Goal: Check status: Check status

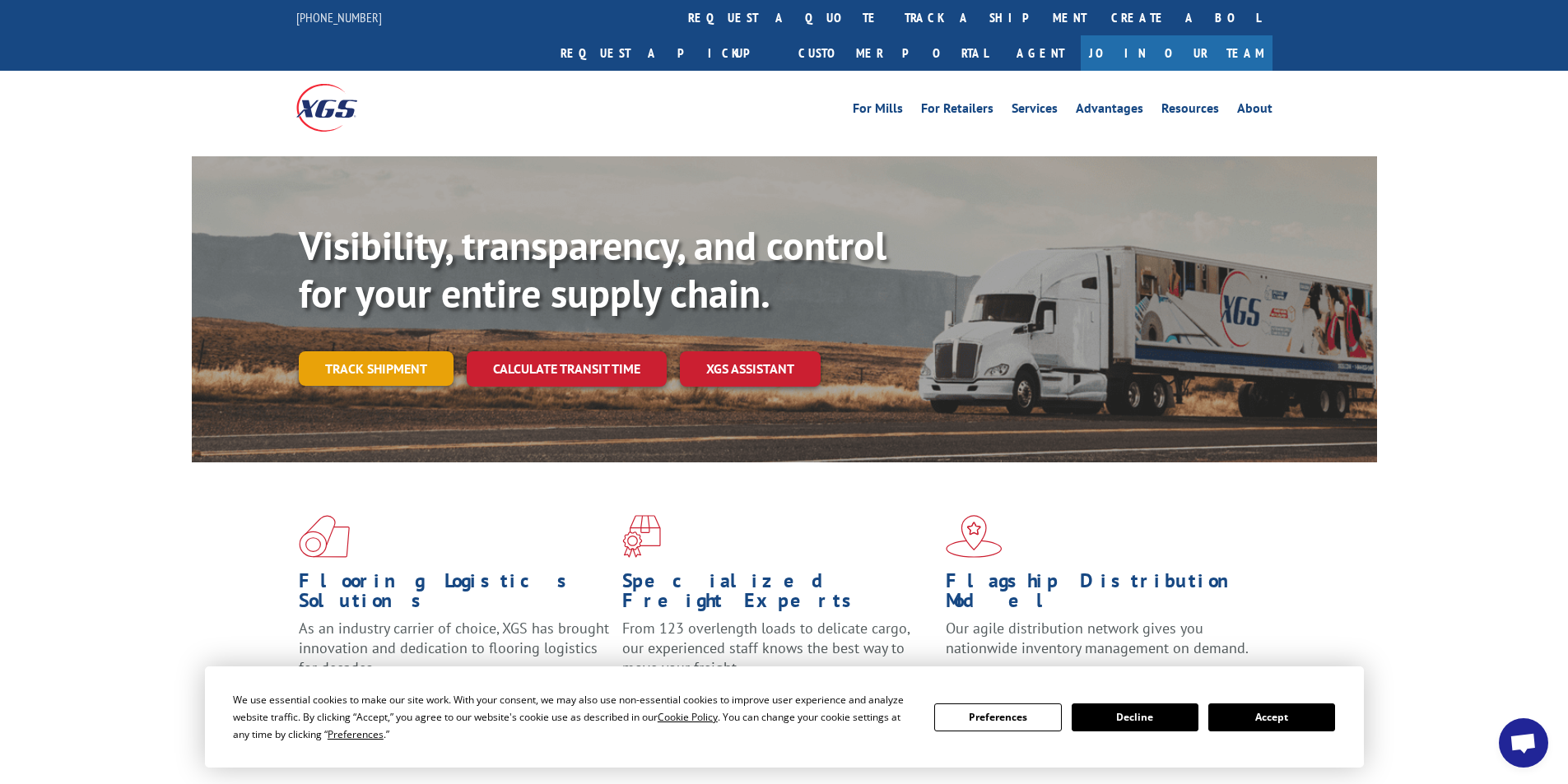
click at [336, 351] on link "Track shipment" at bounding box center [376, 368] width 155 height 34
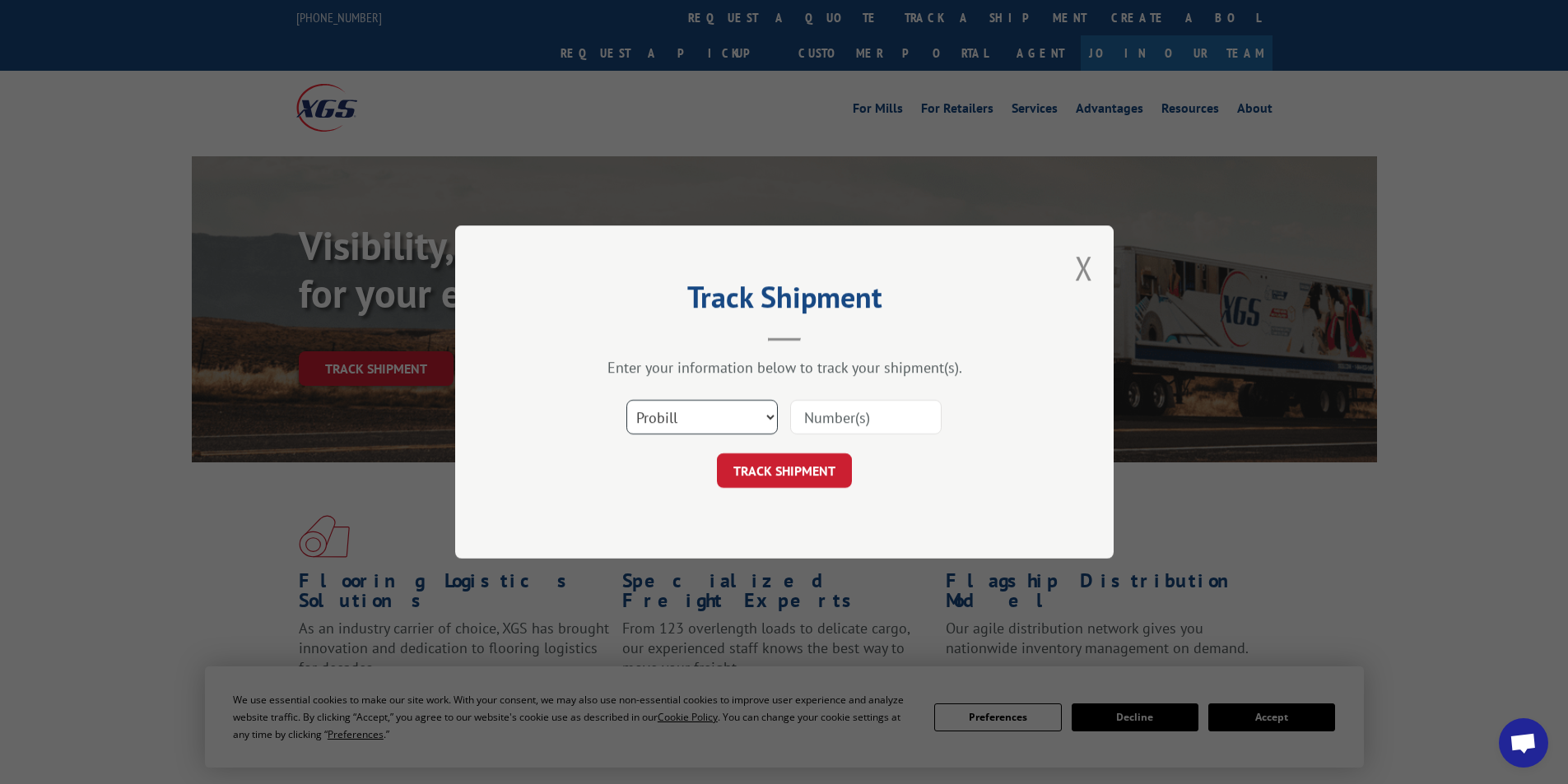
click at [763, 423] on select "Select category... Probill BOL PO" at bounding box center [702, 417] width 152 height 34
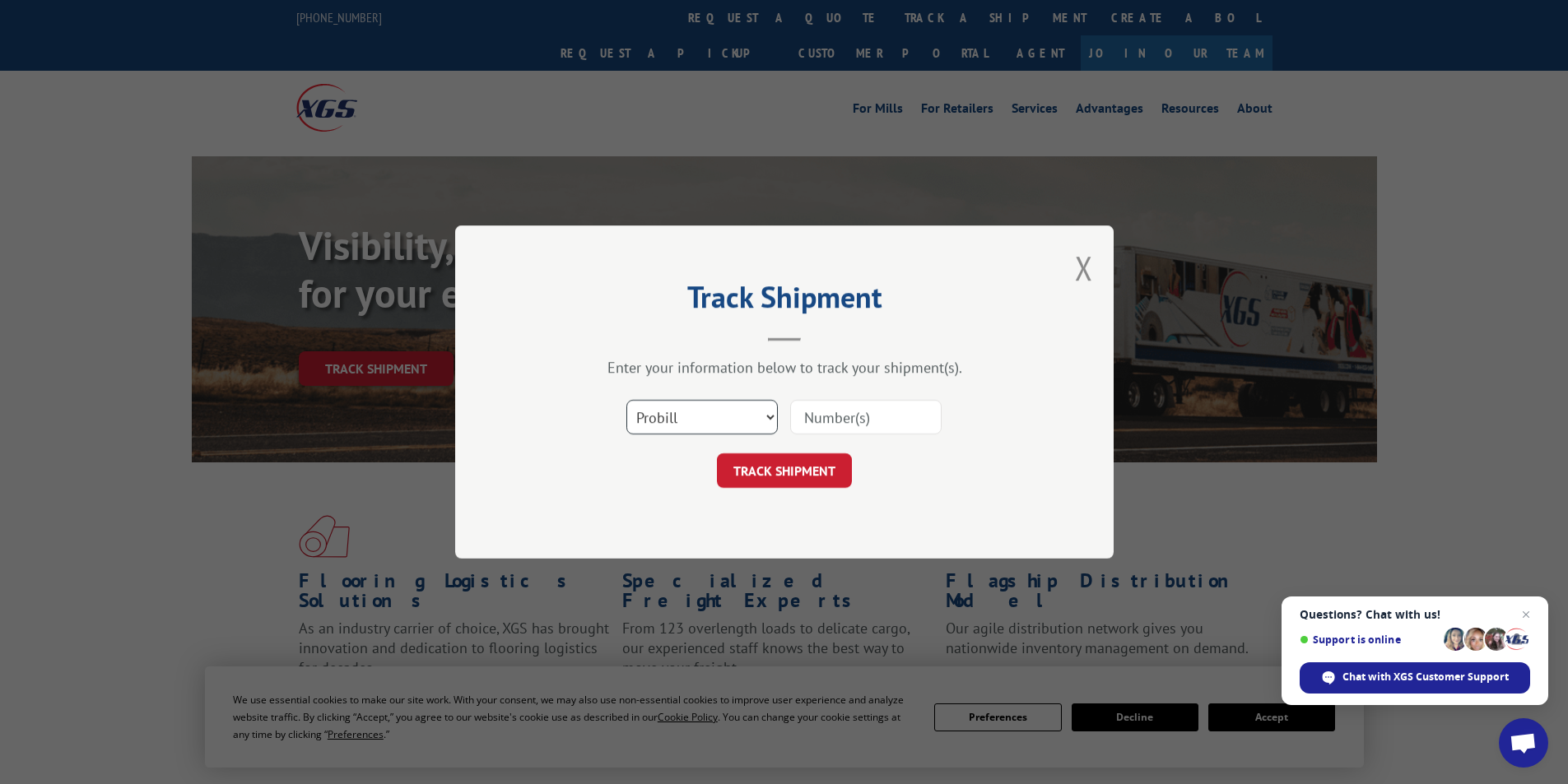
select select "bol"
click at [626, 400] on select "Select category... Probill BOL PO" at bounding box center [702, 417] width 152 height 34
click at [823, 413] on input at bounding box center [865, 417] width 152 height 34
type input "7046579"
click at [802, 474] on button "TRACK SHIPMENT" at bounding box center [784, 470] width 135 height 34
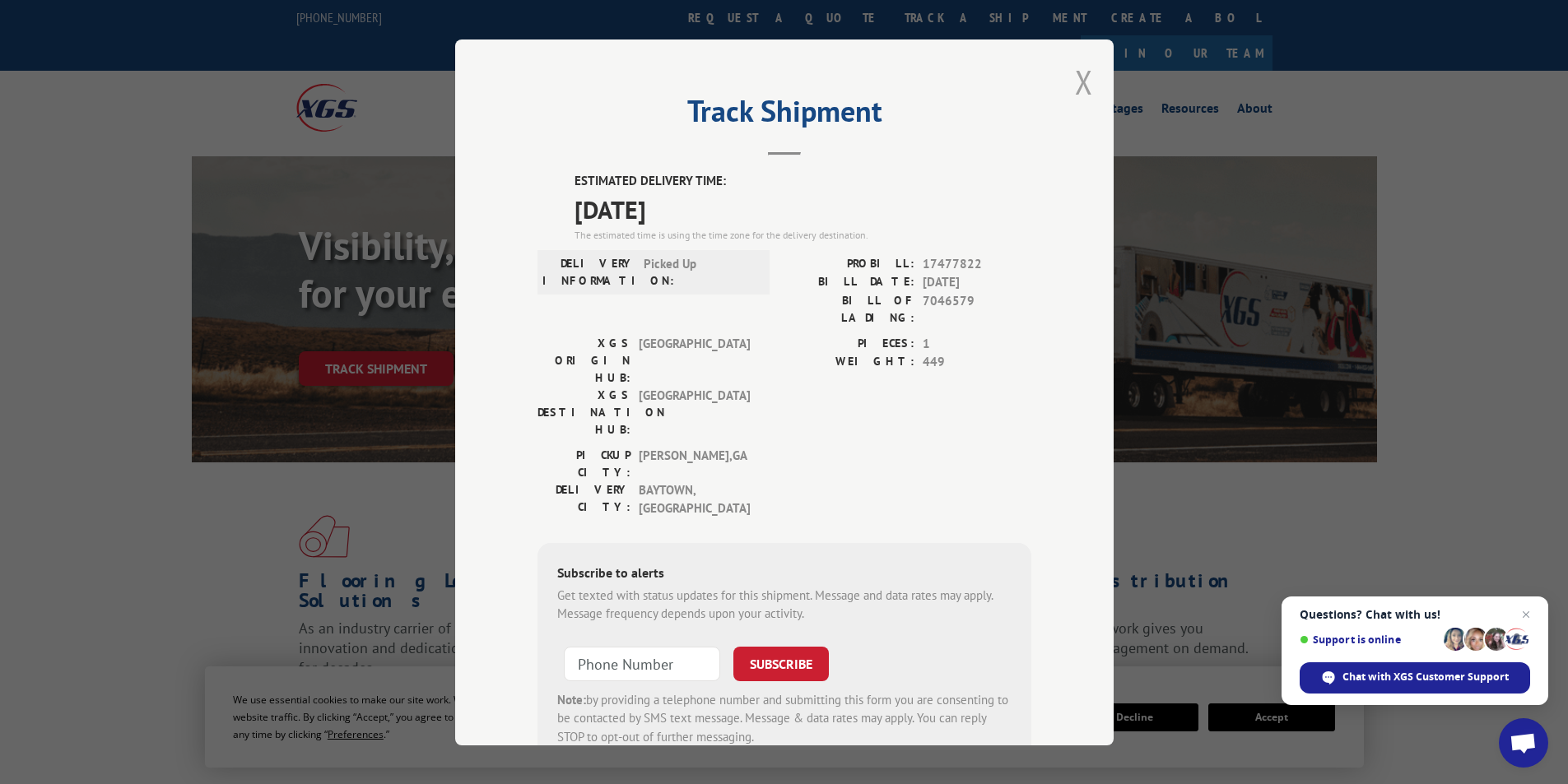
click at [1077, 70] on button "Close modal" at bounding box center [1084, 82] width 18 height 44
